Goal: Communication & Community: Ask a question

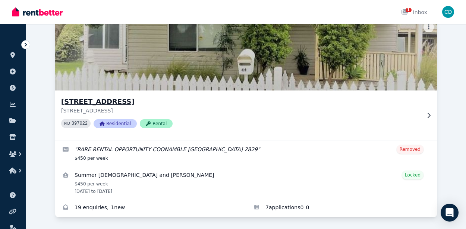
scroll to position [62, 0]
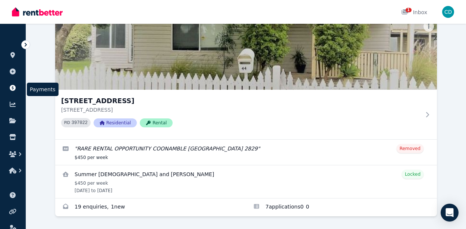
click at [12, 87] on icon at bounding box center [13, 88] width 6 height 6
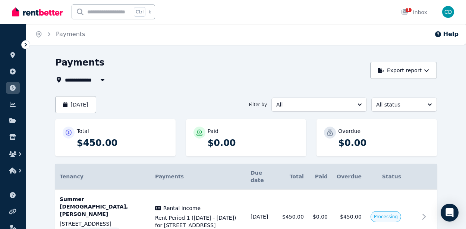
scroll to position [23, 0]
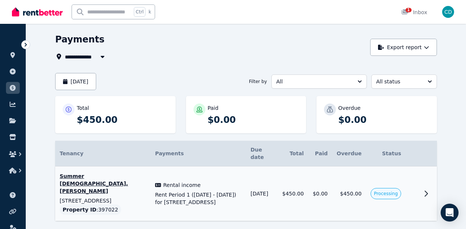
click at [179, 191] on span "Rent Period 1 (18/08/2025 - 24/08/2025) for 44 Tooloon St, Coonamble" at bounding box center [198, 198] width 87 height 15
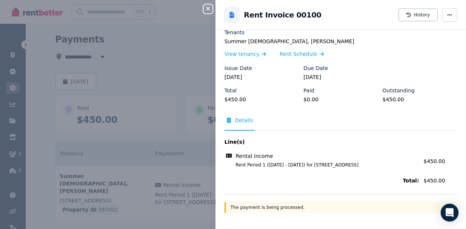
scroll to position [0, 0]
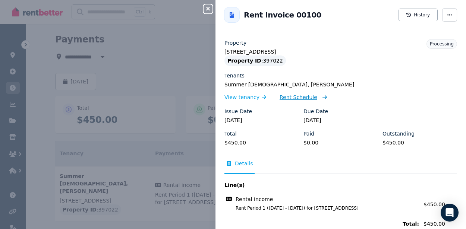
click at [287, 96] on span "Rent Schedule" at bounding box center [299, 97] width 38 height 7
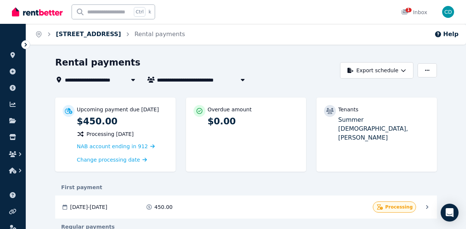
click at [121, 33] on link "44 Tooloon St, Coonamble" at bounding box center [88, 34] width 65 height 7
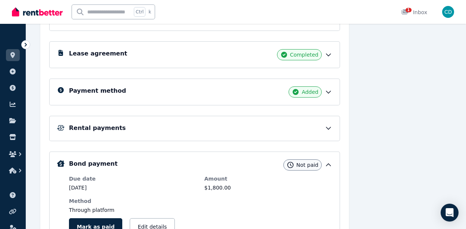
scroll to position [135, 0]
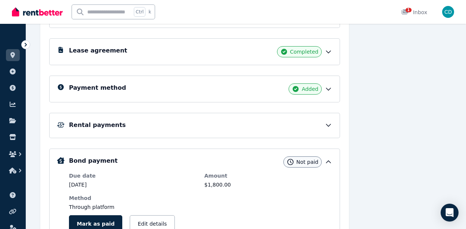
click at [314, 162] on span "Not paid" at bounding box center [307, 161] width 22 height 7
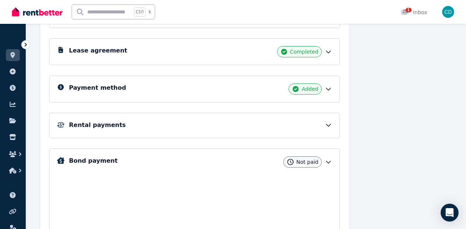
scroll to position [113, 0]
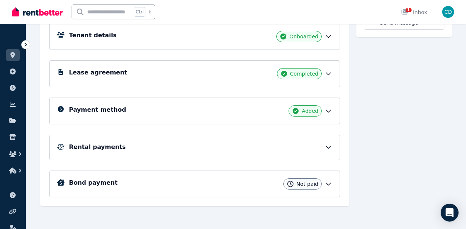
click at [326, 181] on icon at bounding box center [328, 183] width 7 height 7
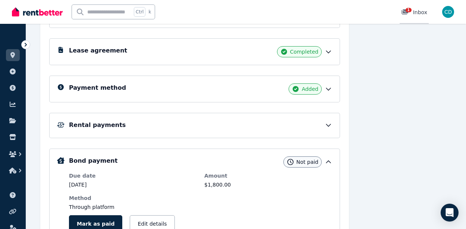
click at [416, 10] on div "1 Inbox" at bounding box center [414, 12] width 26 height 7
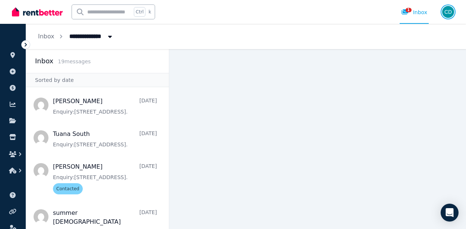
click at [445, 13] on img "button" at bounding box center [448, 12] width 12 height 12
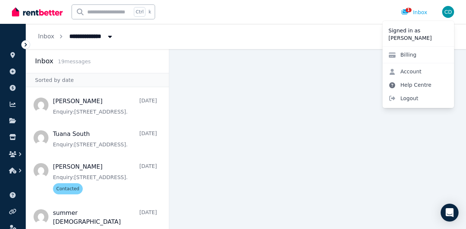
click at [409, 87] on link "Help Centre" at bounding box center [410, 84] width 55 height 13
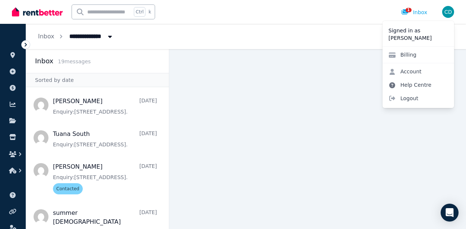
click at [409, 87] on link "Help Centre" at bounding box center [410, 84] width 55 height 13
click at [393, 85] on icon at bounding box center [392, 85] width 6 height 6
click at [310, 61] on main at bounding box center [317, 139] width 297 height 180
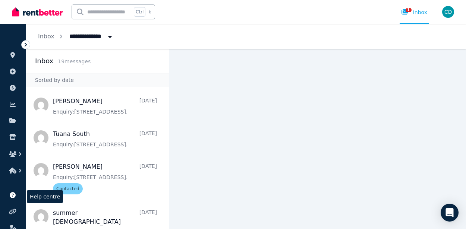
click at [11, 195] on icon at bounding box center [13, 195] width 6 height 6
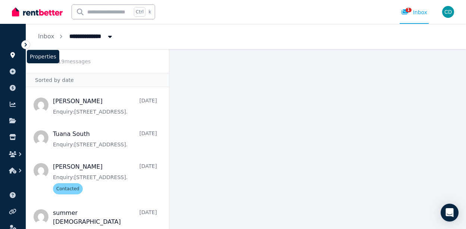
click at [13, 57] on icon at bounding box center [12, 55] width 4 height 6
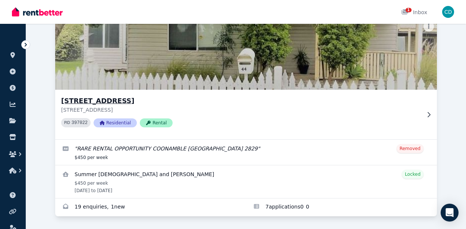
scroll to position [62, 0]
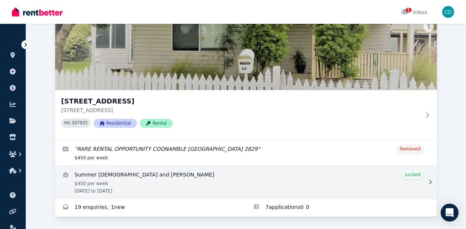
click at [258, 177] on link "View details for Summer Male and Brenton Glover" at bounding box center [246, 182] width 382 height 33
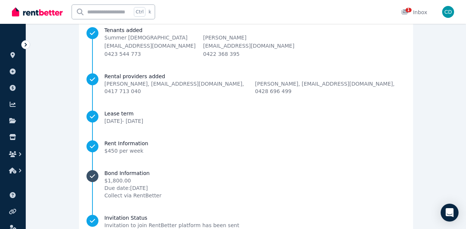
scroll to position [121, 0]
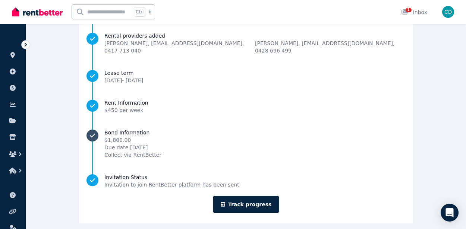
click at [141, 144] on span "Due date: 15 Aug 2025" at bounding box center [132, 147] width 57 height 7
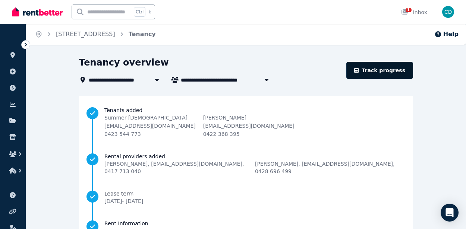
click at [391, 71] on link "Track progress" at bounding box center [379, 70] width 67 height 17
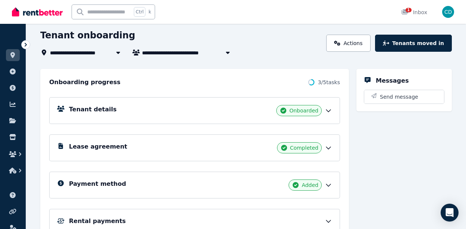
scroll to position [40, 0]
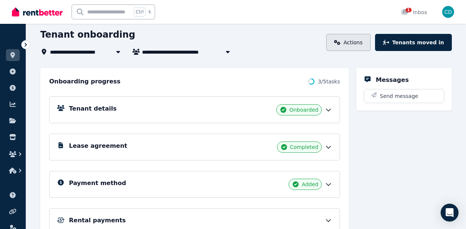
click at [344, 38] on link "Actions" at bounding box center [348, 42] width 44 height 17
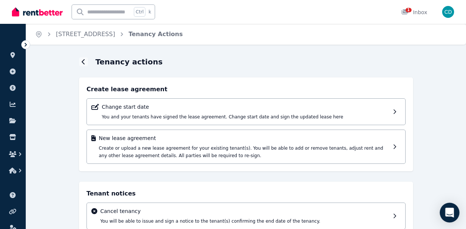
click at [450, 213] on icon "Open Intercom Messenger" at bounding box center [449, 213] width 9 height 10
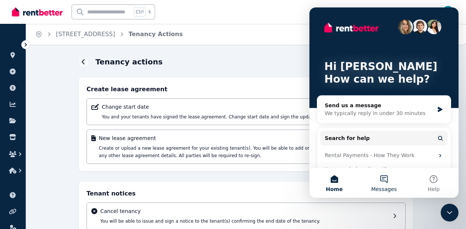
click at [386, 181] on button "Messages" at bounding box center [384, 183] width 50 height 30
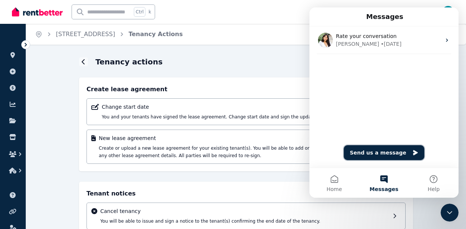
click at [396, 158] on button "Send us a message" at bounding box center [384, 152] width 81 height 15
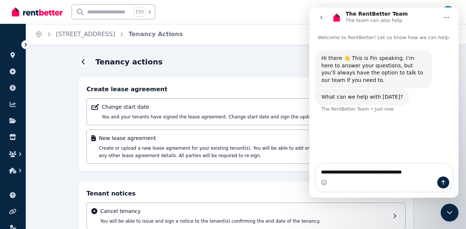
type textarea "**********"
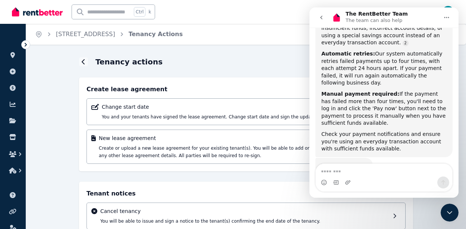
scroll to position [239, 0]
